Goal: Information Seeking & Learning: Learn about a topic

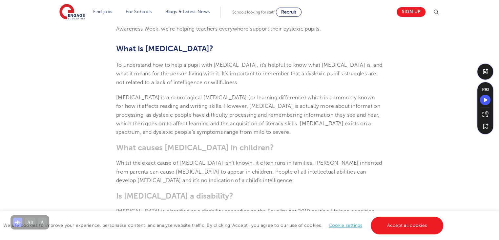
scroll to position [230, 0]
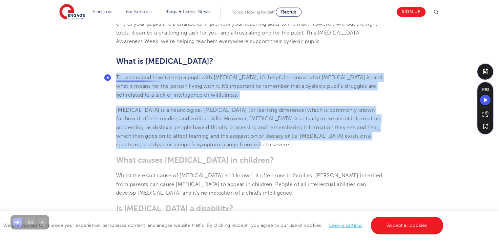
drag, startPoint x: 235, startPoint y: 146, endPoint x: 115, endPoint y: 74, distance: 140.5
copy section "To understand how to help a pupil with [MEDICAL_DATA], it’s helpful to know wha…"
click at [152, 79] on span "To understand how to help a pupil with [MEDICAL_DATA], it’s helpful to know wha…" at bounding box center [249, 86] width 266 height 23
click at [228, 139] on p "[MEDICAL_DATA] is a neurological [MEDICAL_DATA] (or learning difference) which …" at bounding box center [249, 127] width 267 height 43
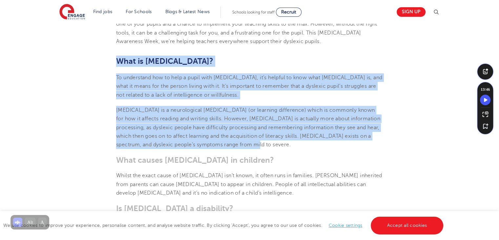
drag, startPoint x: 236, startPoint y: 144, endPoint x: 117, endPoint y: 58, distance: 147.3
copy section "What is [MEDICAL_DATA]? To understand how to help a pupil with [MEDICAL_DATA], …"
click at [145, 75] on span "To understand how to help a pupil with [MEDICAL_DATA], it’s helpful to know wha…" at bounding box center [249, 86] width 266 height 23
click at [165, 83] on span "To understand how to help a pupil with [MEDICAL_DATA], it’s helpful to know wha…" at bounding box center [249, 86] width 266 height 23
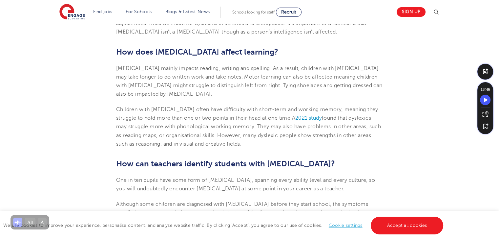
scroll to position [460, 0]
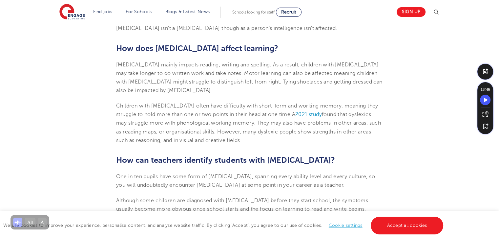
click at [232, 140] on p "Children with [MEDICAL_DATA] often have difficulty with short-term and working …" at bounding box center [249, 122] width 267 height 43
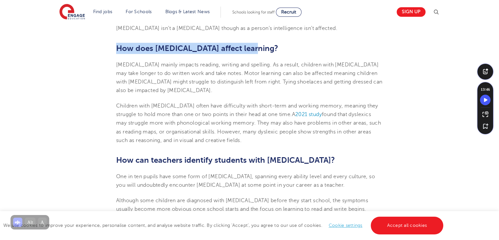
drag, startPoint x: 250, startPoint y: 49, endPoint x: 102, endPoint y: 49, distance: 147.8
copy b "How does [MEDICAL_DATA] affect learning?"
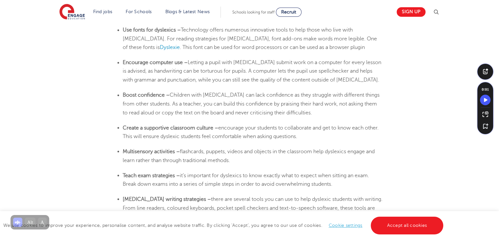
scroll to position [1149, 0]
